Goal: Task Accomplishment & Management: Manage account settings

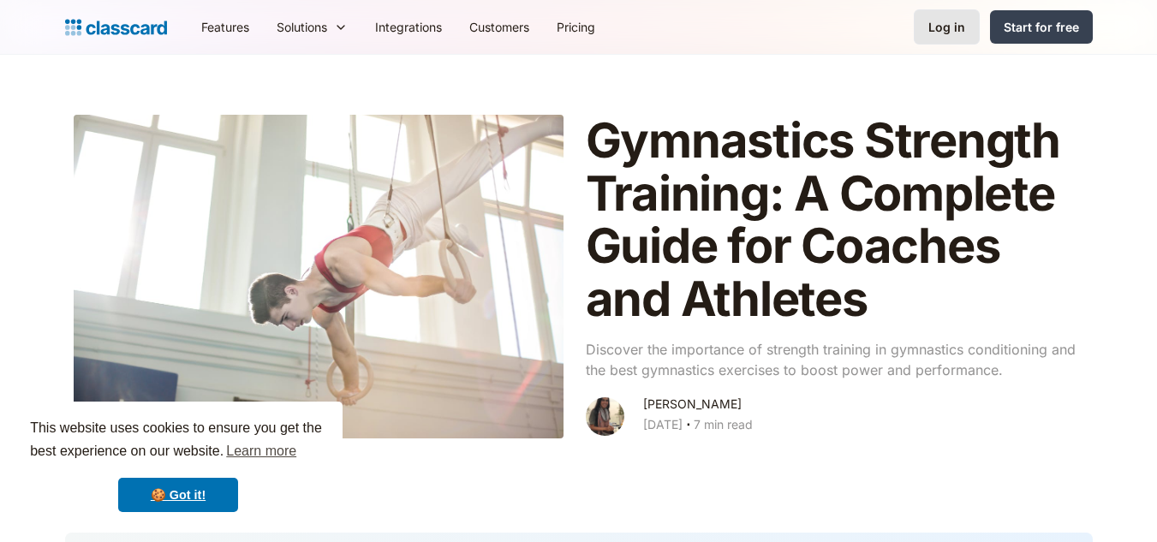
click at [943, 28] on div "Log in" at bounding box center [947, 27] width 37 height 18
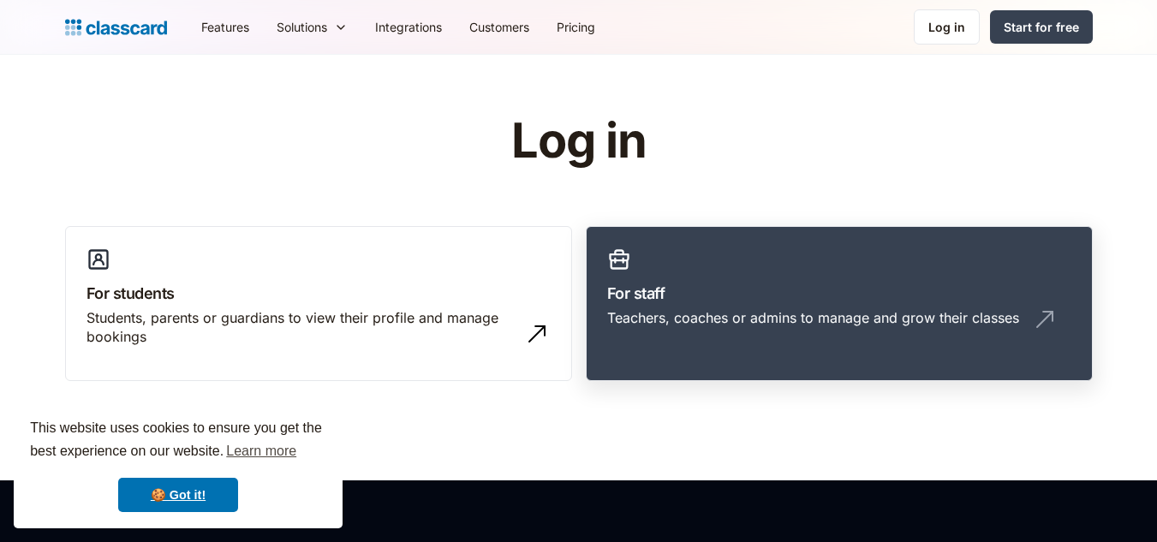
click at [781, 273] on link "For staff Teachers, coaches or admins to manage and grow their classes" at bounding box center [839, 304] width 507 height 156
